Goal: Task Accomplishment & Management: Use online tool/utility

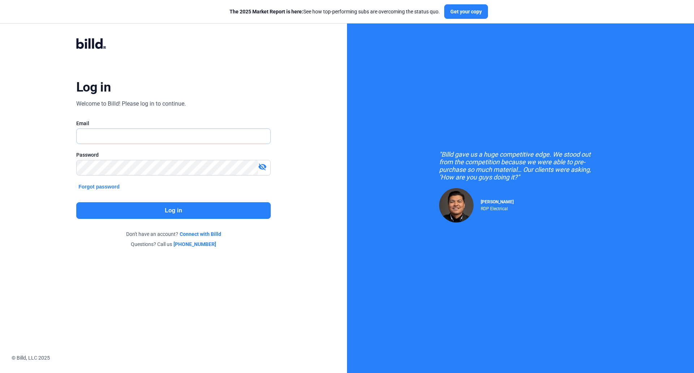
type input "[EMAIL_ADDRESS][DOMAIN_NAME]"
click at [166, 207] on button "Log in" at bounding box center [173, 210] width 194 height 17
